Goal: Information Seeking & Learning: Learn about a topic

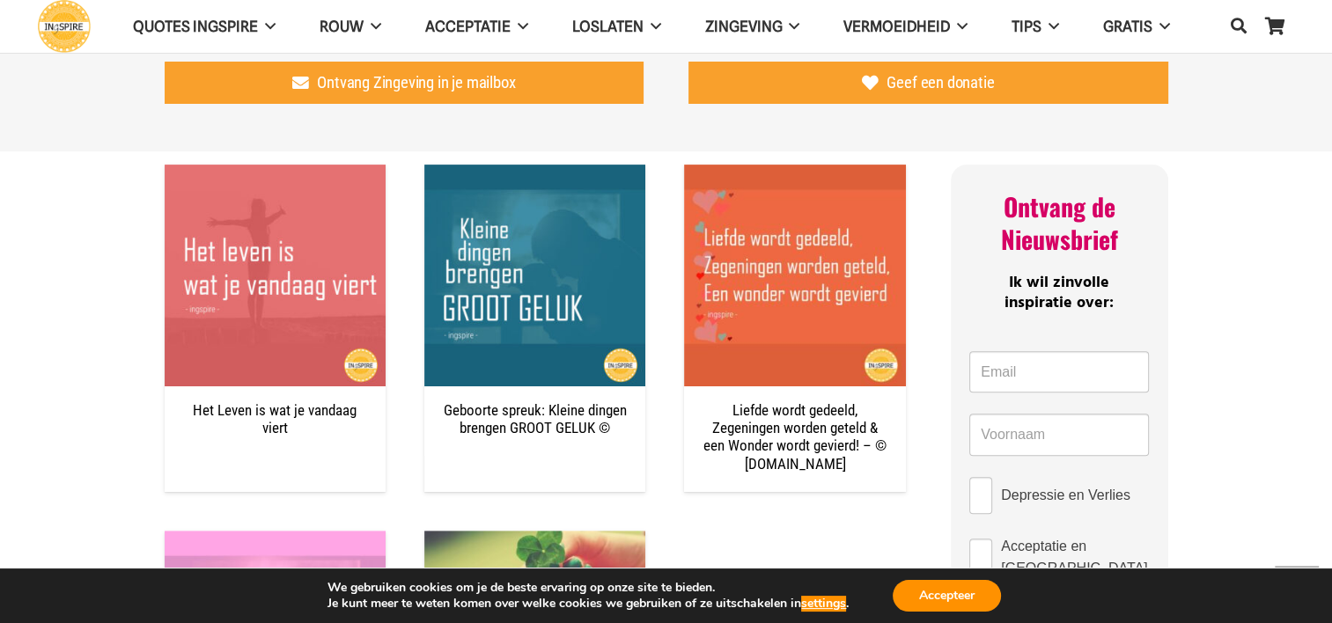
scroll to position [576, 0]
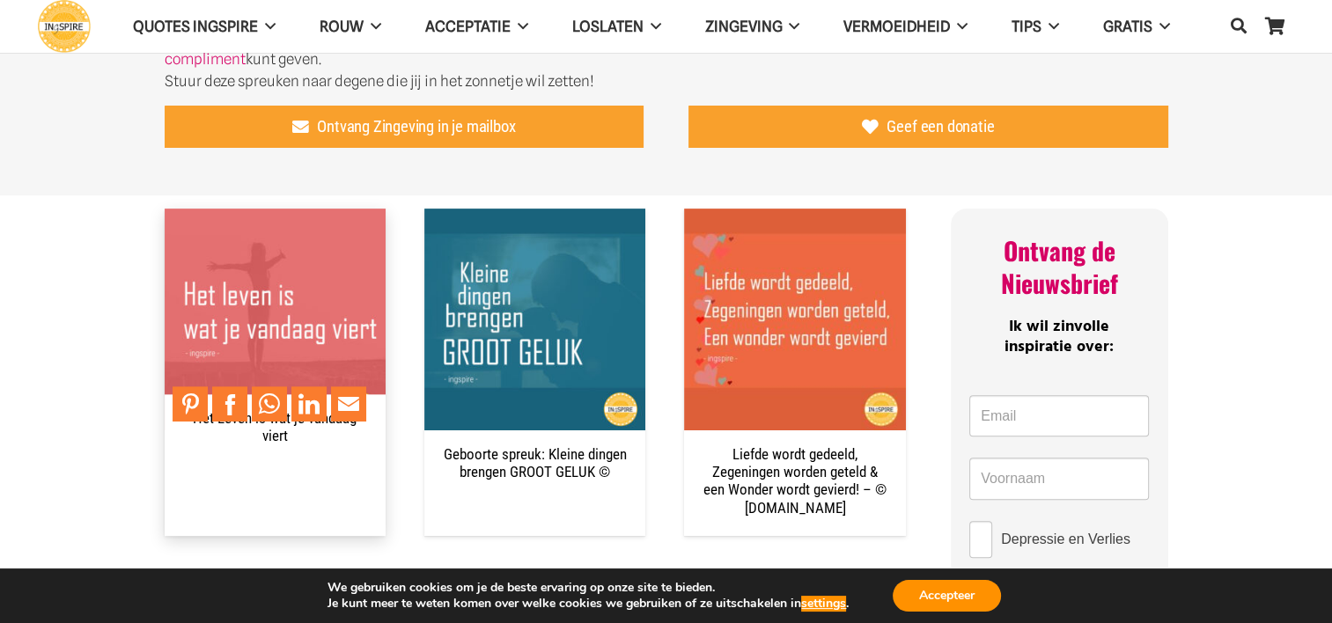
click at [303, 295] on img "Het Leven is wat je vandaag viert" at bounding box center [275, 319] width 221 height 221
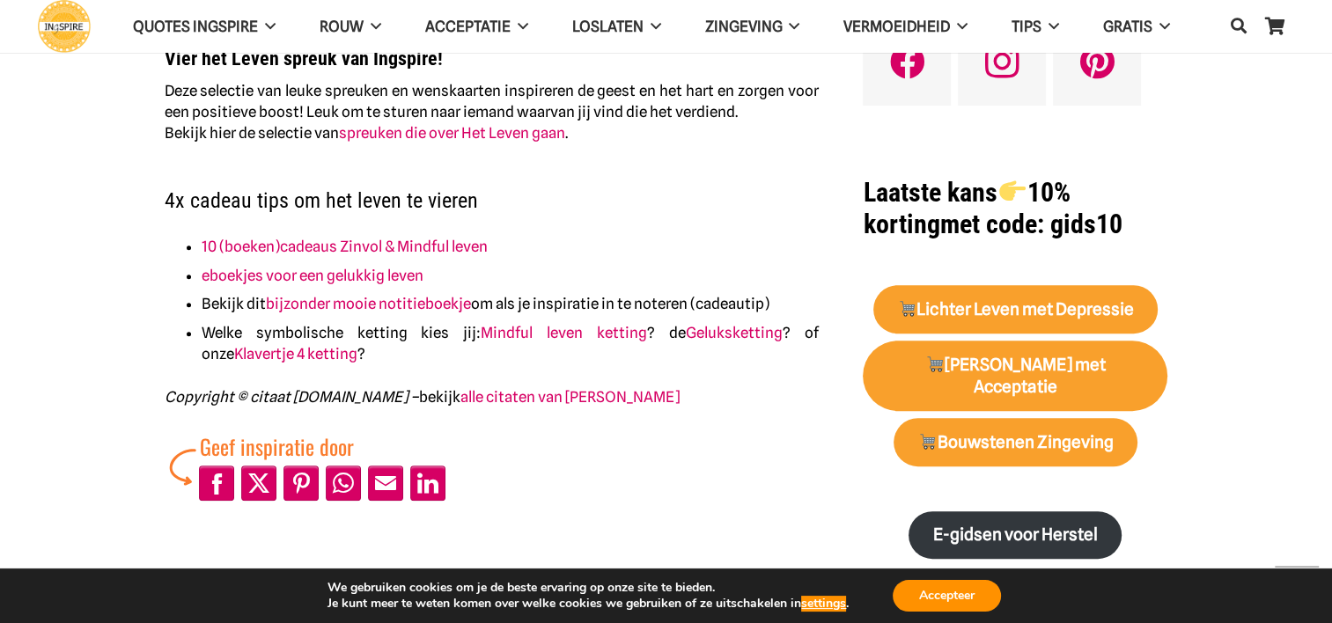
scroll to position [637, 0]
